Goal: Information Seeking & Learning: Learn about a topic

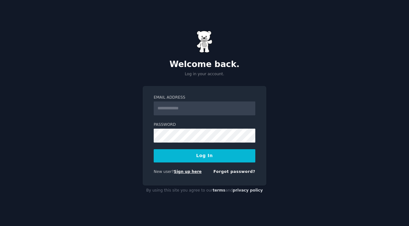
click at [186, 172] on link "Sign up here" at bounding box center [188, 171] width 28 height 4
type input "**********"
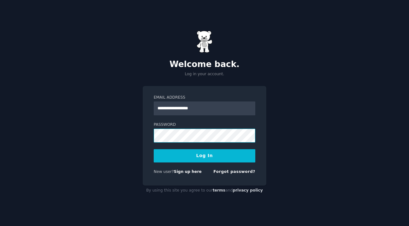
click at [154, 149] on button "Log In" at bounding box center [205, 155] width 102 height 13
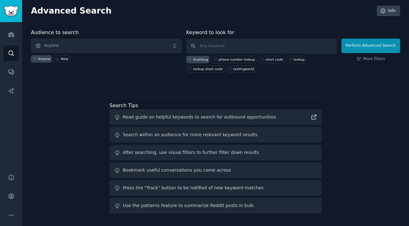
click at [378, 100] on div "Audience to search Anyone Anyone New Keyword to look for Anything phone number …" at bounding box center [215, 122] width 369 height 187
click at [238, 119] on div "Read guide on helpful keywords to search for outbound opportunities" at bounding box center [199, 117] width 153 height 7
click at [232, 132] on div "Search within an audience for more relevant keyword results" at bounding box center [190, 134] width 135 height 7
click at [211, 49] on input "text" at bounding box center [261, 45] width 151 height 15
type input "n"
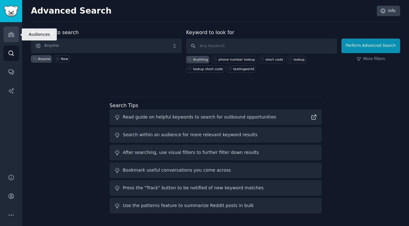
click at [8, 35] on icon "Sidebar" at bounding box center [11, 34] width 6 height 4
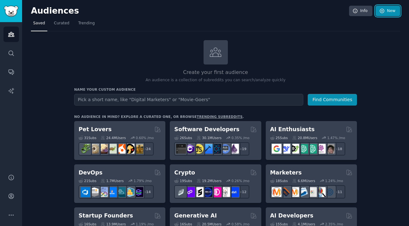
click at [384, 10] on link "New" at bounding box center [387, 11] width 25 height 11
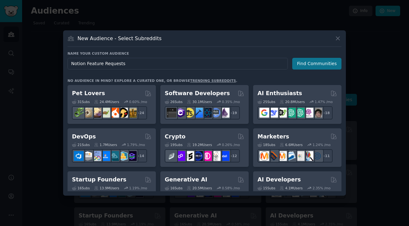
type input "Notion Feature Requests"
click at [320, 62] on button "Find Communities" at bounding box center [316, 64] width 49 height 12
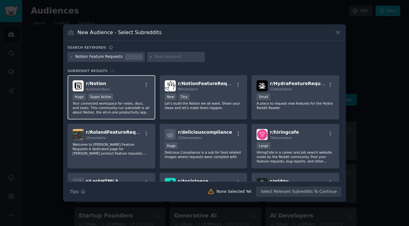
click at [130, 90] on div "r/ Notion 422k members" at bounding box center [112, 85] width 78 height 11
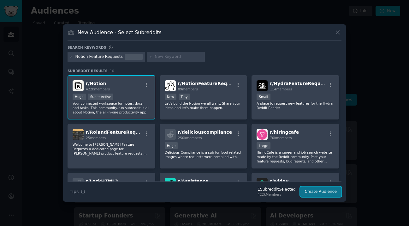
click at [320, 192] on button "Create Audience" at bounding box center [321, 191] width 42 height 11
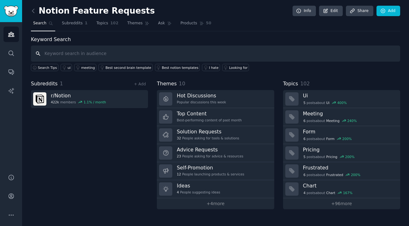
paste input "how to do in Notion"
type input "how to Notion"
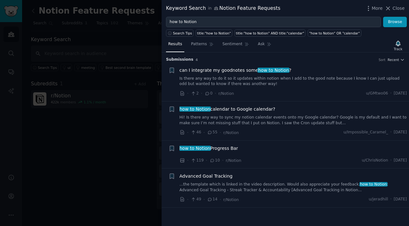
click at [149, 137] on div at bounding box center [204, 113] width 409 height 226
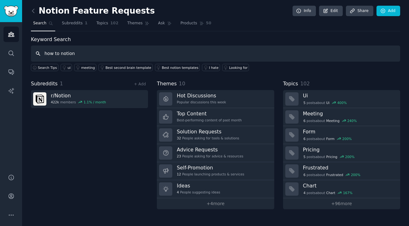
type input "how to notion"
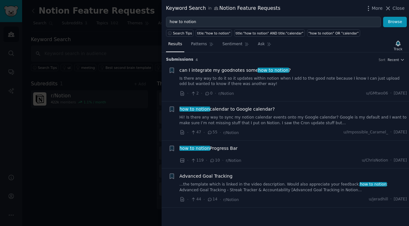
click at [228, 149] on span "how to notion Progress Bar" at bounding box center [209, 148] width 58 height 7
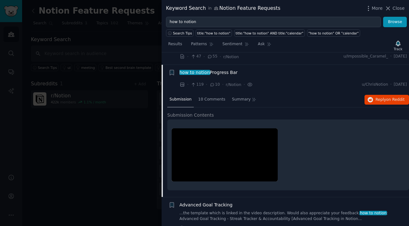
scroll to position [76, 0]
click at [390, 101] on span "on Reddit" at bounding box center [395, 99] width 18 height 4
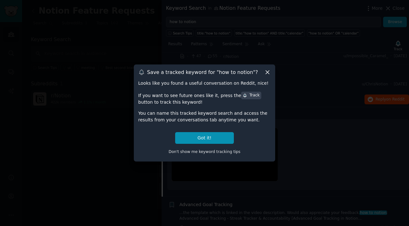
click at [267, 71] on icon at bounding box center [267, 72] width 7 height 7
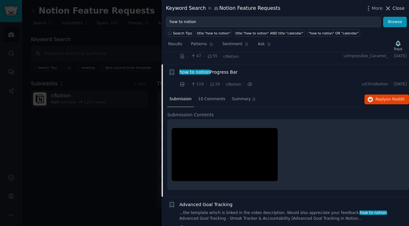
click at [395, 7] on span "Close" at bounding box center [398, 8] width 12 height 7
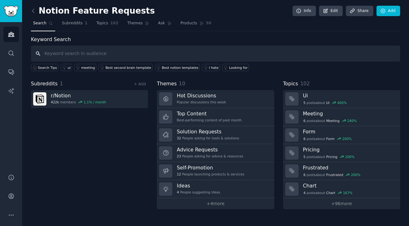
click at [85, 55] on input "text" at bounding box center [215, 53] width 369 height 16
type input "how to notion"
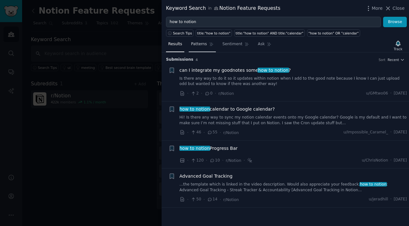
click at [203, 44] on span "Patterns" at bounding box center [199, 44] width 16 height 6
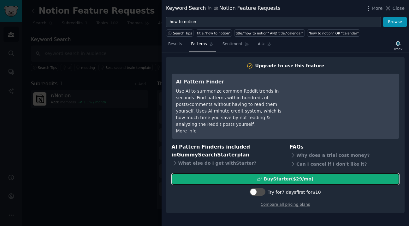
click at [302, 175] on div "Buy Starter ($ 29 /mo )" at bounding box center [289, 178] width 50 height 7
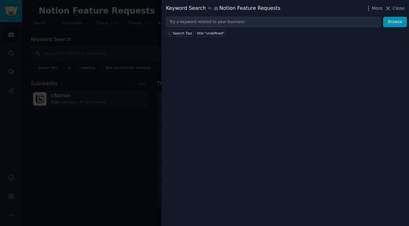
click at [102, 146] on div at bounding box center [204, 113] width 409 height 226
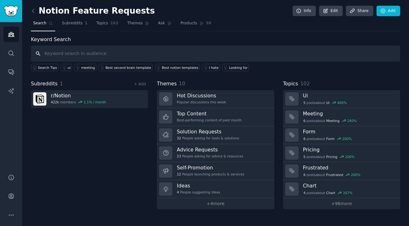
click at [109, 48] on input "text" at bounding box center [215, 53] width 369 height 16
type input "how to notion"
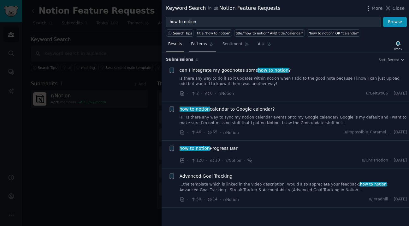
click at [205, 45] on span "Patterns" at bounding box center [199, 44] width 16 height 6
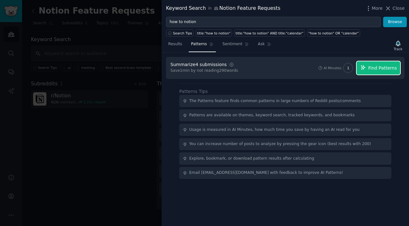
click at [381, 65] on span "Find Patterns" at bounding box center [382, 68] width 29 height 7
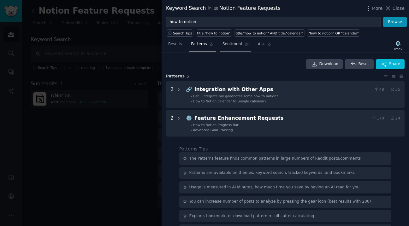
click at [236, 44] on span "Sentiment" at bounding box center [232, 44] width 20 height 6
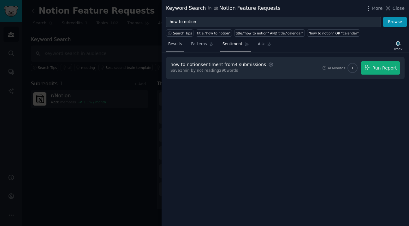
click at [180, 46] on span "Results" at bounding box center [175, 44] width 14 height 6
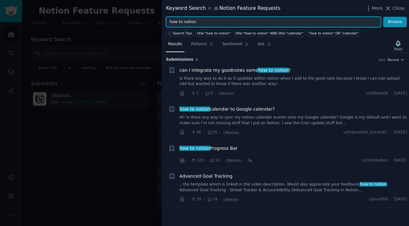
click at [198, 21] on input "how to notion" at bounding box center [273, 22] width 215 height 11
drag, startPoint x: 204, startPoint y: 22, endPoint x: 128, endPoint y: 21, distance: 75.7
click at [128, 21] on div "Keyword Search in Notion Feature Requests More Close how to notion Browse Searc…" at bounding box center [204, 113] width 409 height 226
type input "how to"
click at [383, 17] on button "Browse" at bounding box center [395, 22] width 24 height 11
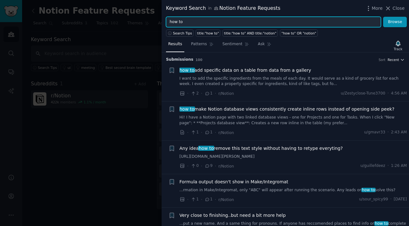
click at [395, 60] on span "Recent" at bounding box center [392, 59] width 11 height 4
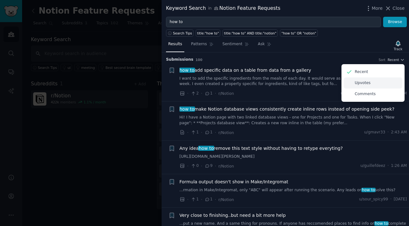
click at [373, 81] on div "Upvotes" at bounding box center [373, 82] width 59 height 11
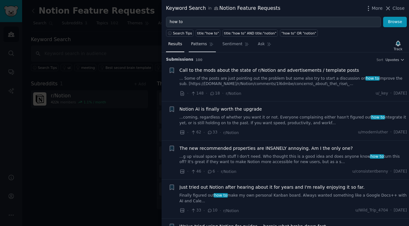
click at [193, 43] on span "Patterns" at bounding box center [199, 44] width 16 height 6
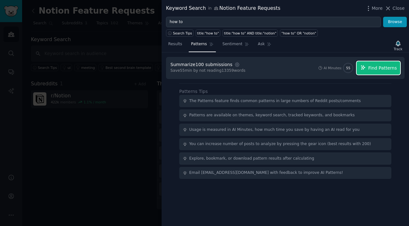
click at [380, 68] on span "Find Patterns" at bounding box center [382, 68] width 29 height 7
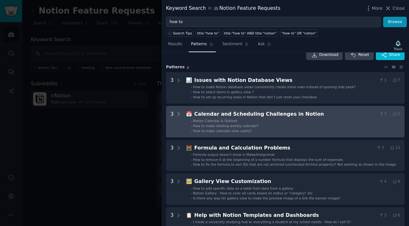
scroll to position [15, 0]
